Goal: Task Accomplishment & Management: Manage account settings

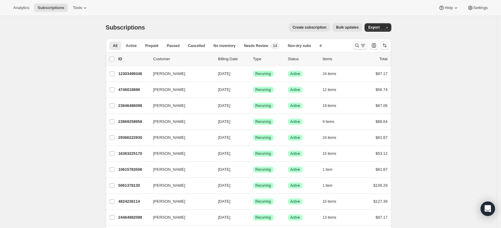
click at [359, 45] on icon "Search and filter results" at bounding box center [357, 45] width 6 height 6
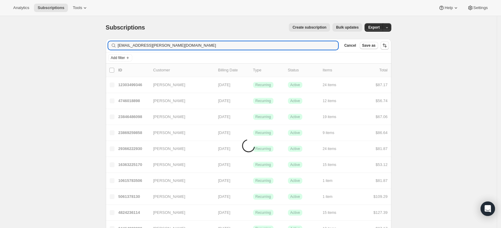
type input "[EMAIL_ADDRESS][PERSON_NAME][DOMAIN_NAME]"
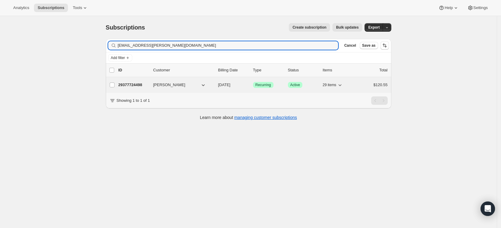
click at [131, 83] on p "29377724498" at bounding box center [133, 85] width 30 height 6
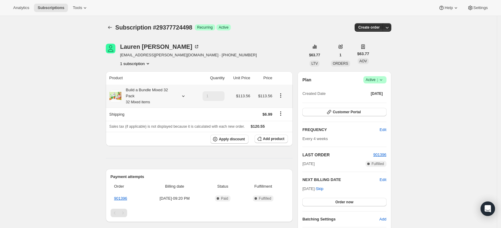
click at [181, 95] on div at bounding box center [182, 96] width 8 height 6
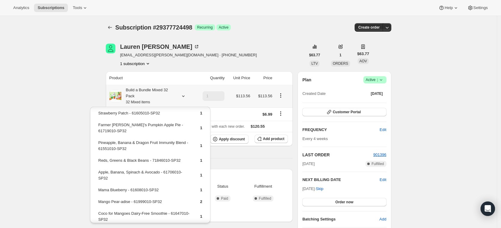
scroll to position [58, 0]
click at [183, 97] on icon at bounding box center [183, 96] width 6 height 6
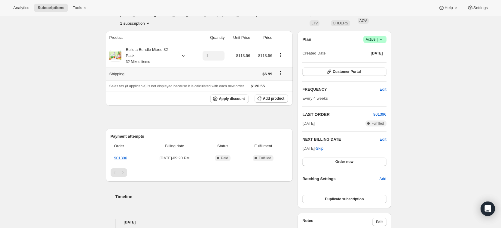
scroll to position [0, 0]
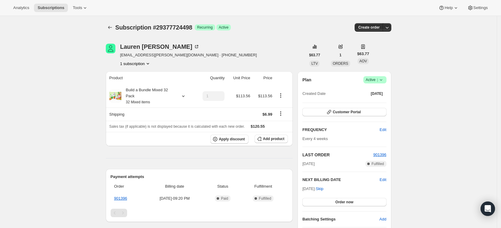
click at [384, 78] on icon at bounding box center [381, 80] width 6 height 6
